Goal: Entertainment & Leisure: Consume media (video, audio)

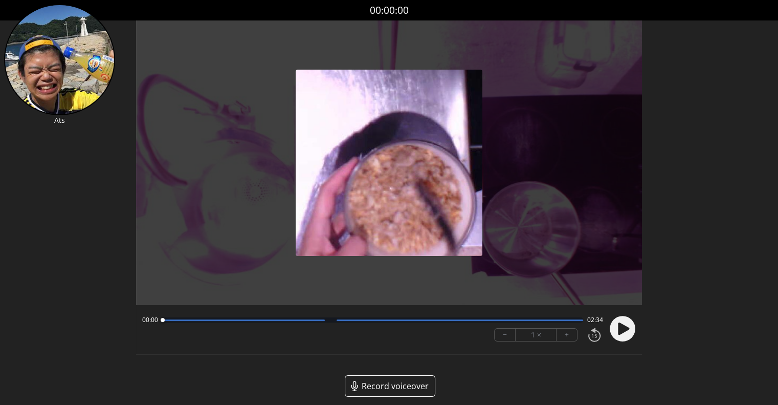
click at [631, 330] on circle at bounding box center [623, 329] width 26 height 26
click at [565, 339] on button "+" at bounding box center [567, 335] width 20 height 12
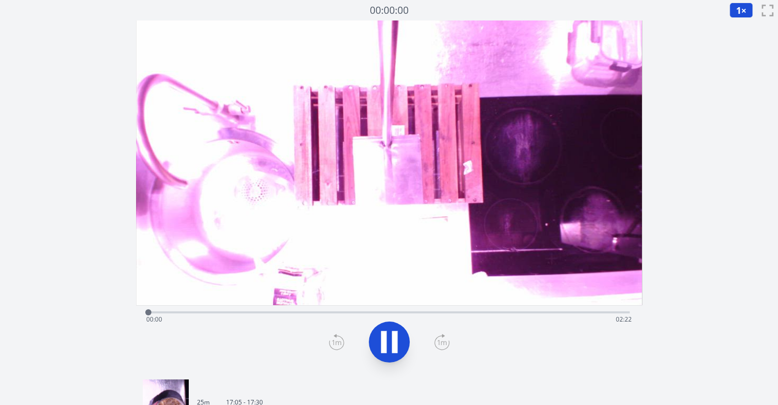
click at [395, 342] on icon at bounding box center [395, 342] width 6 height 22
click at [394, 342] on icon at bounding box center [389, 341] width 17 height 21
